Goal: Communication & Community: Answer question/provide support

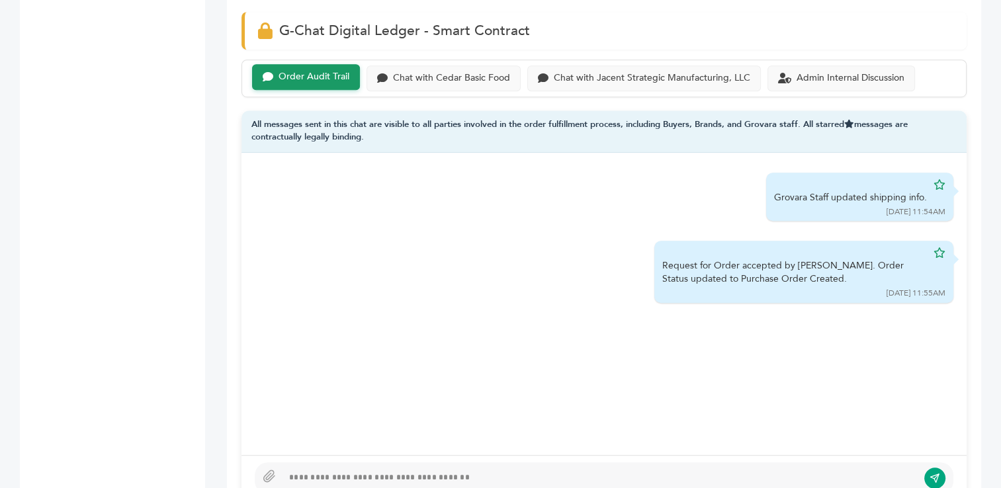
scroll to position [876, 0]
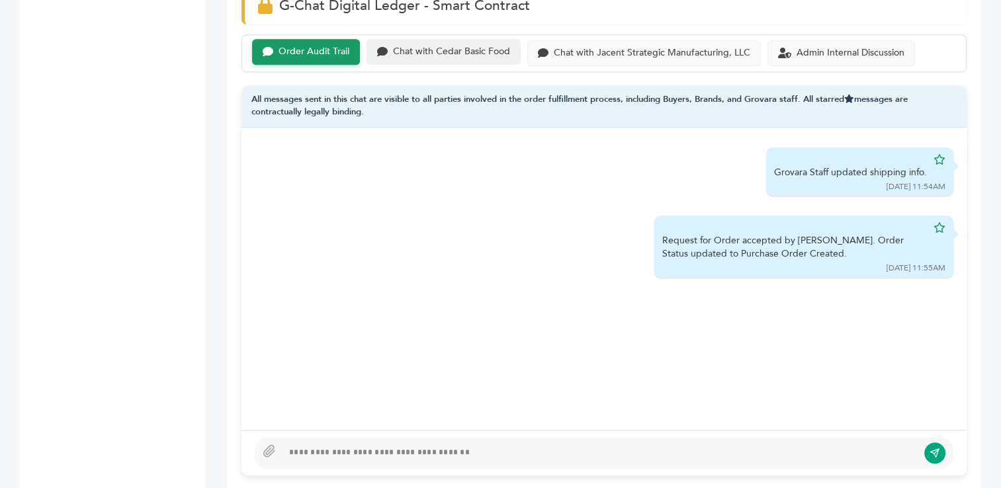
click at [422, 52] on div "Chat with Cedar Basic Food" at bounding box center [451, 51] width 117 height 11
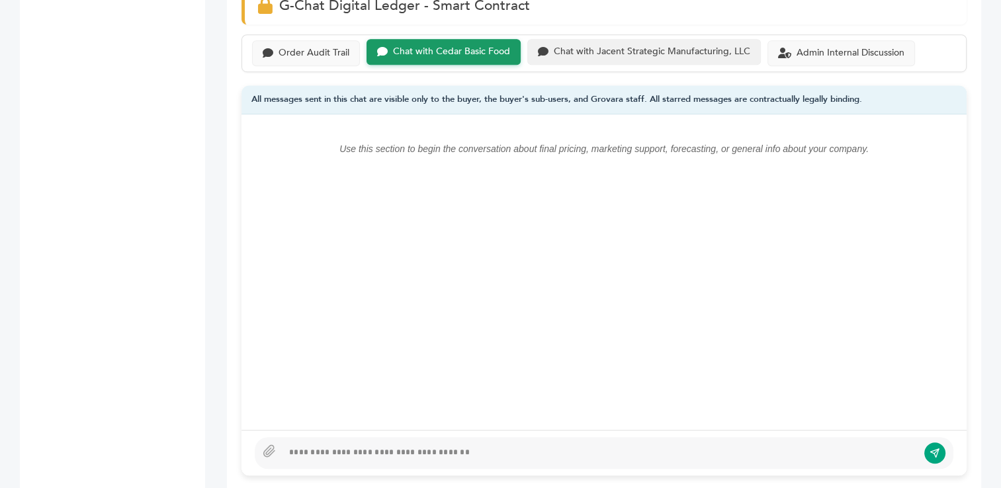
click at [573, 46] on div "Chat with Jacent Strategic Manufacturing, LLC" at bounding box center [652, 51] width 197 height 11
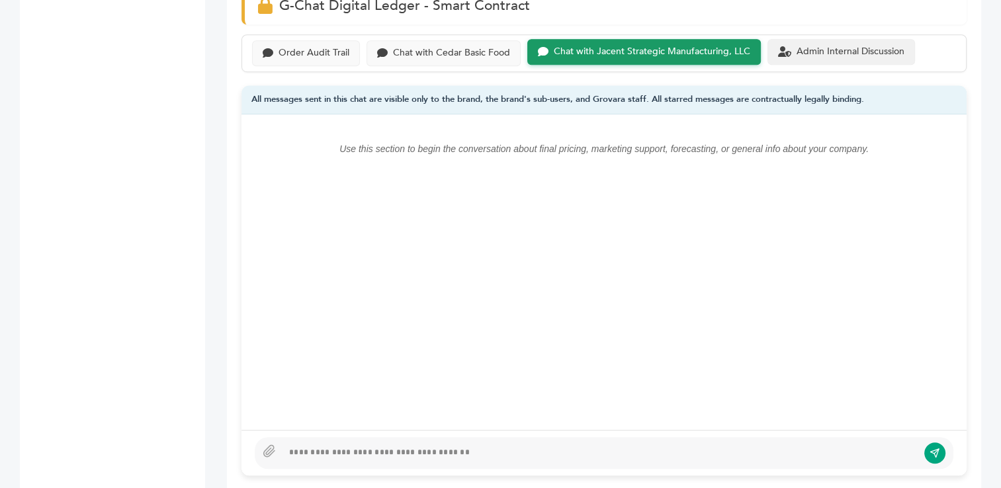
click at [792, 50] on div "Admin Internal Discussion" at bounding box center [841, 51] width 126 height 11
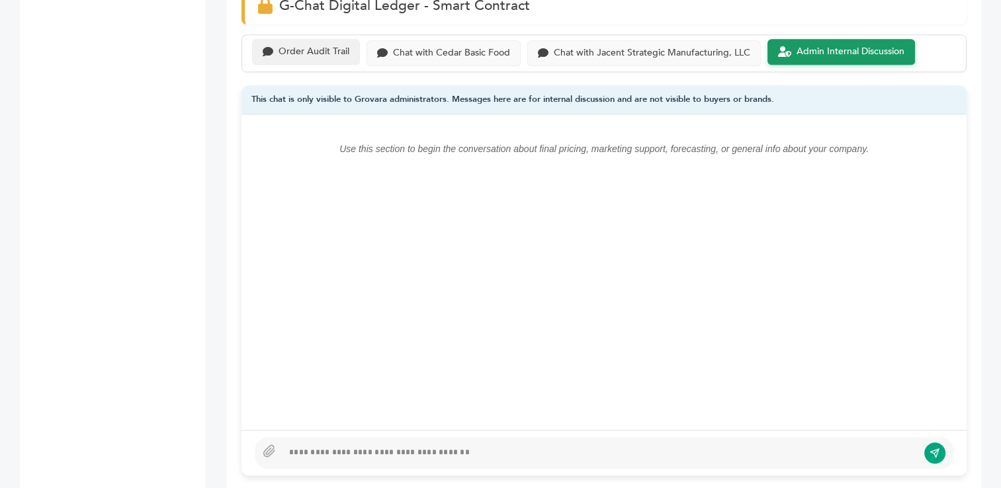
click at [316, 51] on div "Order Audit Trail" at bounding box center [314, 51] width 71 height 11
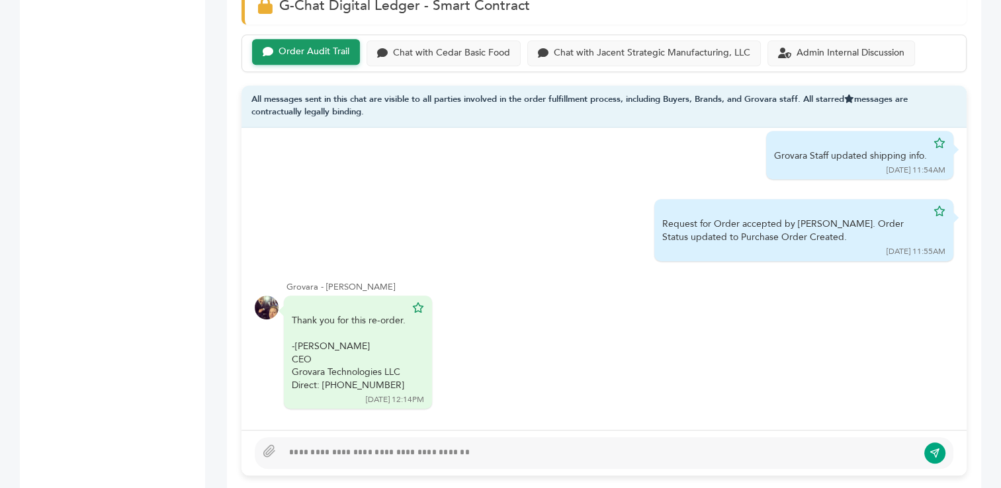
click at [412, 454] on div at bounding box center [600, 453] width 635 height 16
type textarea "**********"
click at [935, 451] on icon "submit" at bounding box center [935, 453] width 9 height 9
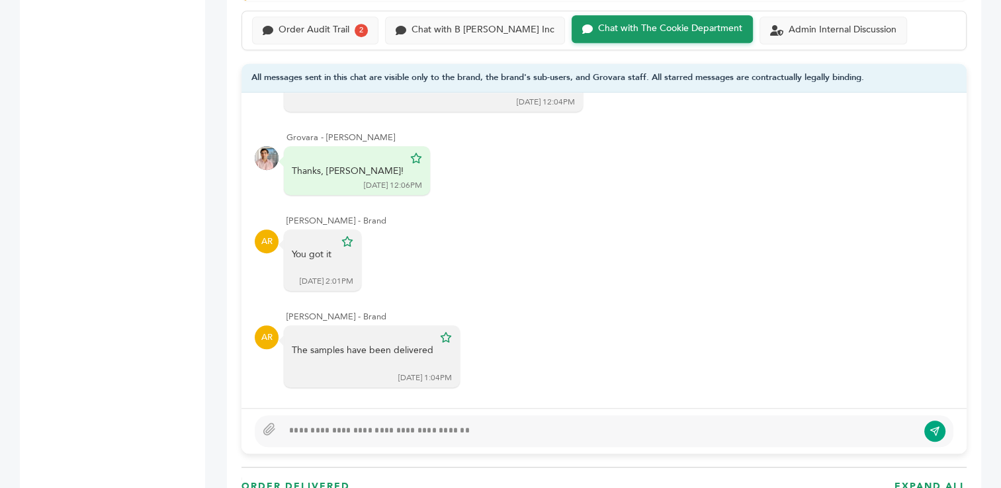
scroll to position [925, 0]
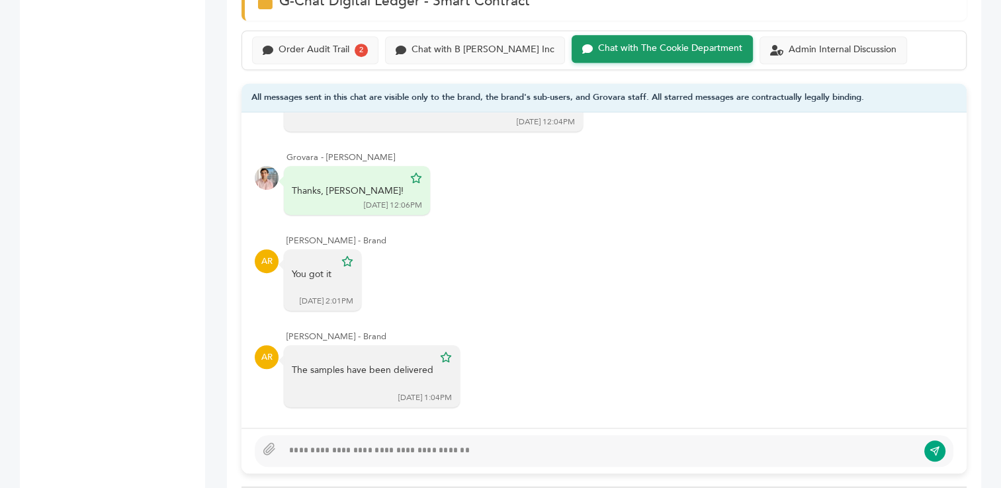
click at [352, 444] on div at bounding box center [600, 451] width 635 height 16
type textarea "**********"
click at [932, 449] on icon "submit" at bounding box center [935, 451] width 11 height 11
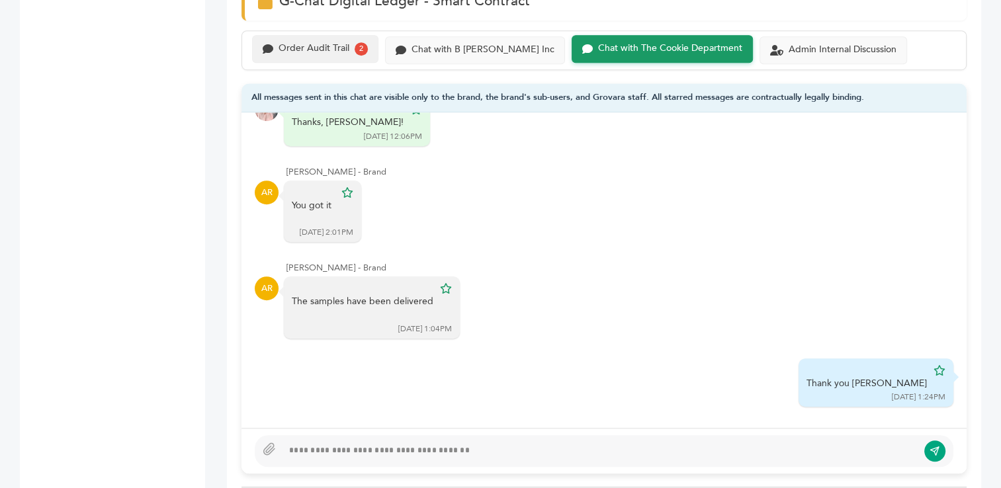
click at [320, 48] on div "Order Audit Trail" at bounding box center [314, 48] width 71 height 11
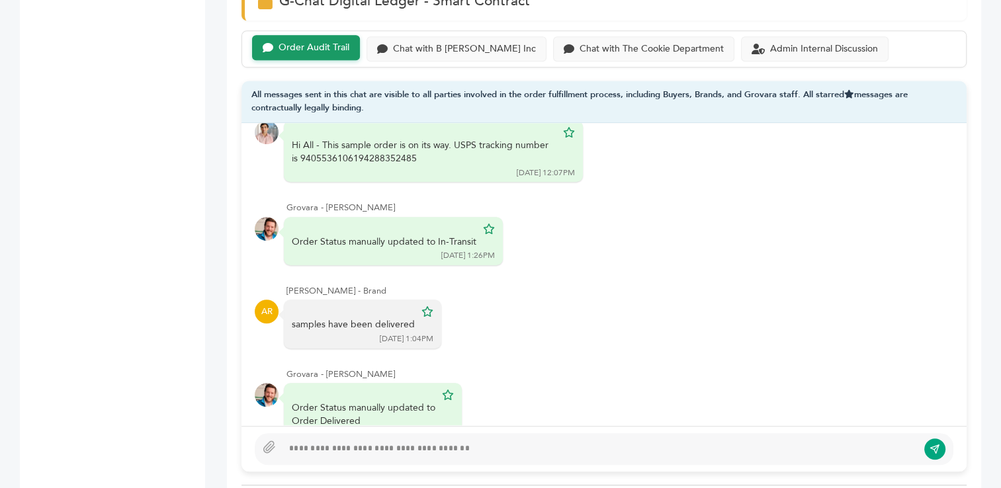
scroll to position [422, 0]
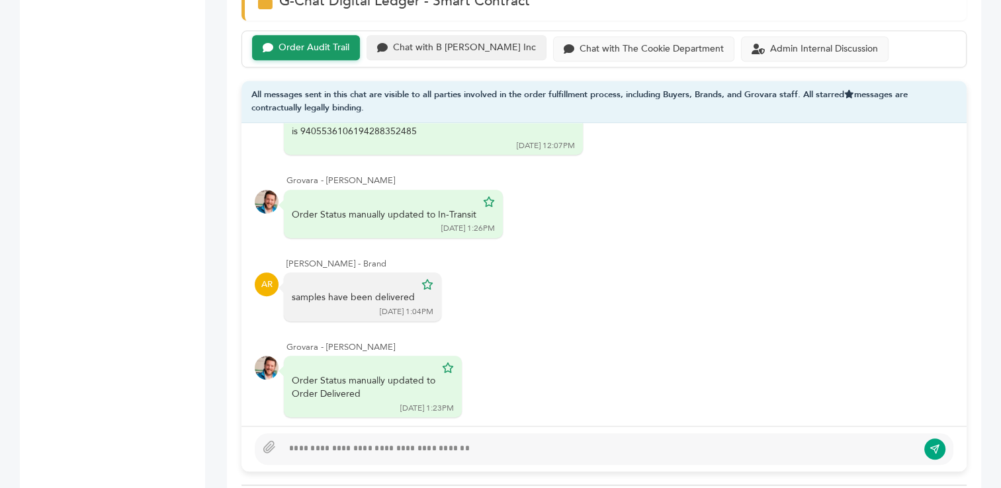
click at [432, 46] on div "Chat with B Fernandez Inc" at bounding box center [464, 47] width 143 height 11
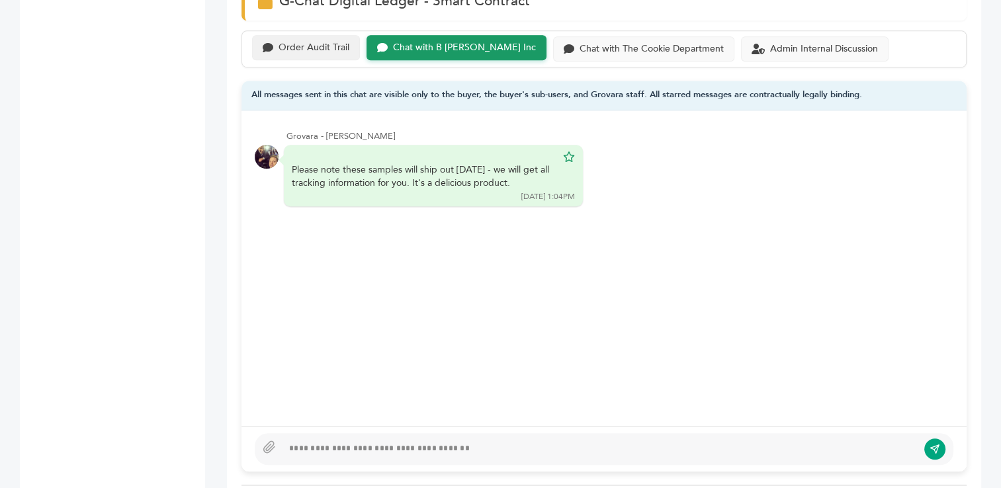
click at [322, 45] on div "Order Audit Trail" at bounding box center [314, 47] width 71 height 11
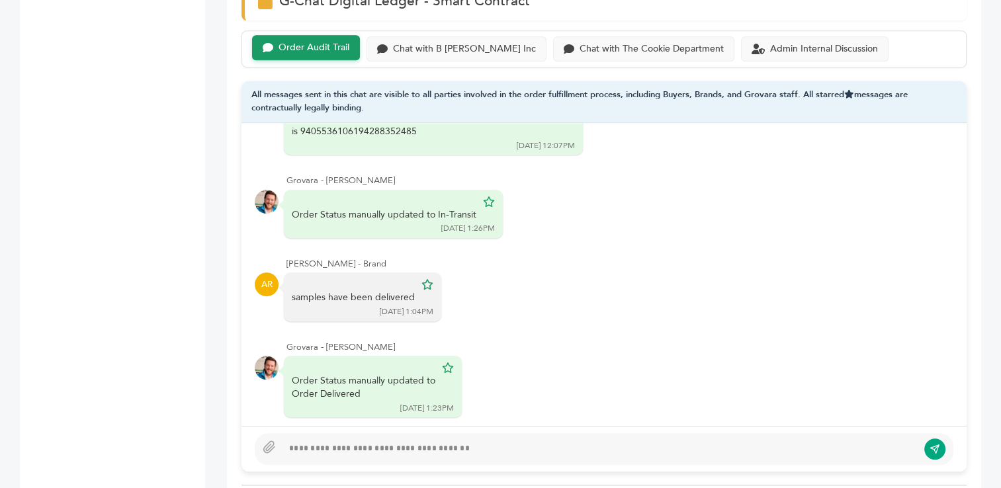
click at [373, 443] on div at bounding box center [600, 449] width 635 height 16
type textarea "**********"
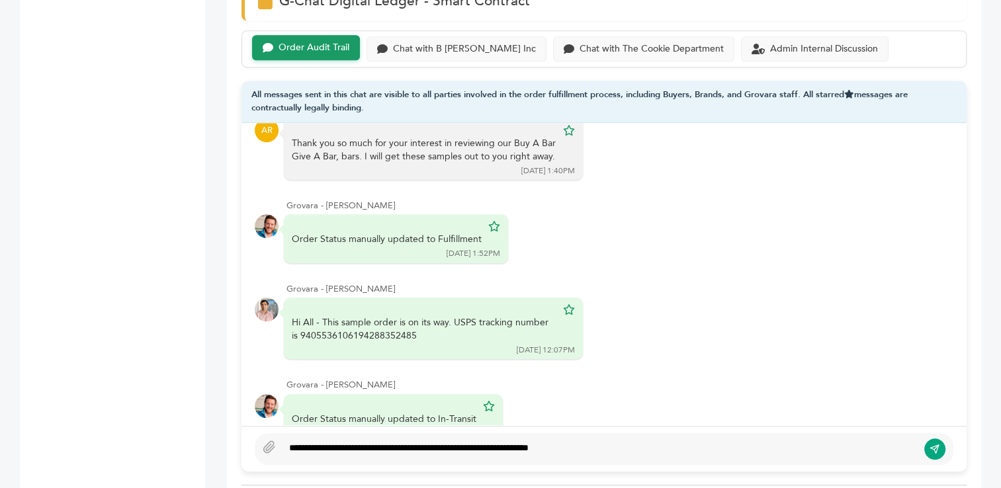
scroll to position [422, 0]
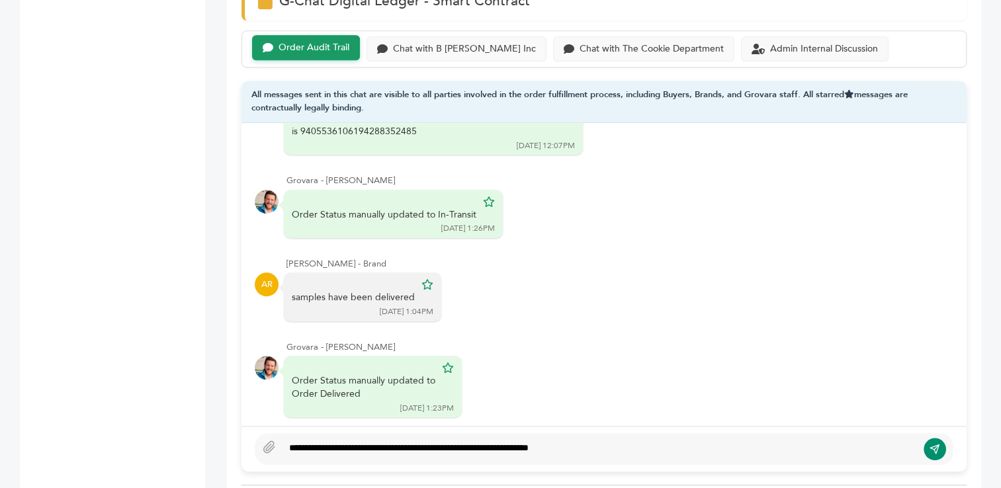
click at [929, 442] on button "submit" at bounding box center [935, 449] width 23 height 23
